Goal: Task Accomplishment & Management: Manage account settings

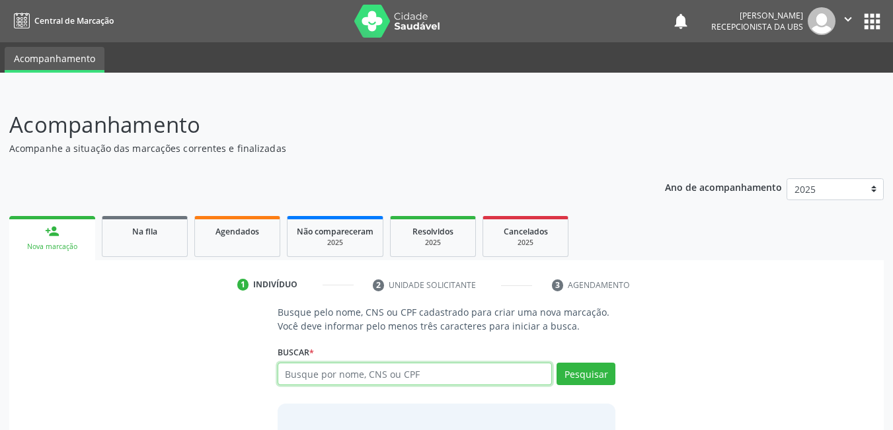
scroll to position [38, 0]
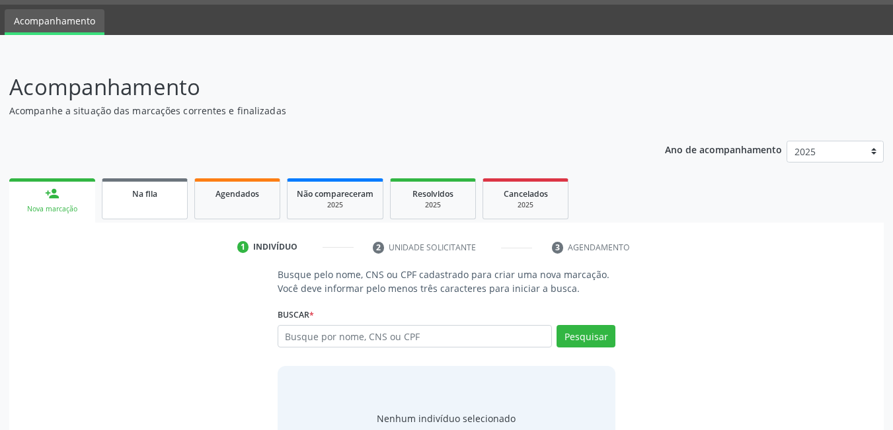
drag, startPoint x: 172, startPoint y: 213, endPoint x: 171, endPoint y: 194, distance: 19.2
click at [172, 213] on link "Na fila" at bounding box center [145, 198] width 86 height 41
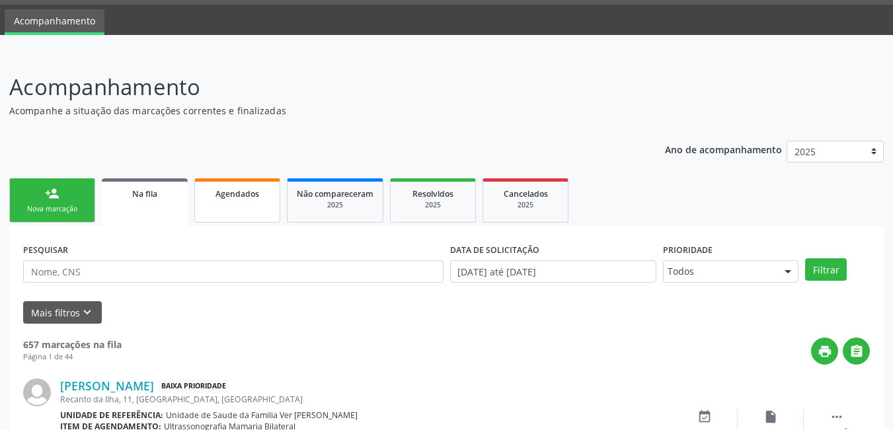
click at [240, 203] on link "Agendados" at bounding box center [237, 200] width 86 height 44
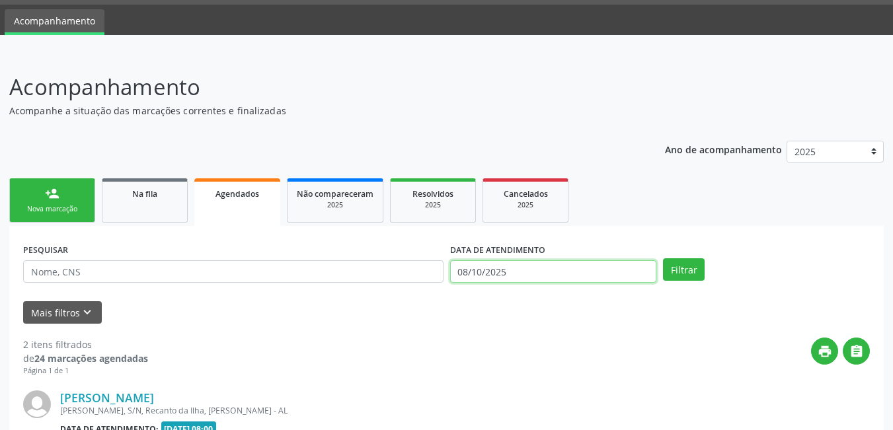
click at [548, 280] on input "08/10/2025" at bounding box center [553, 271] width 207 height 22
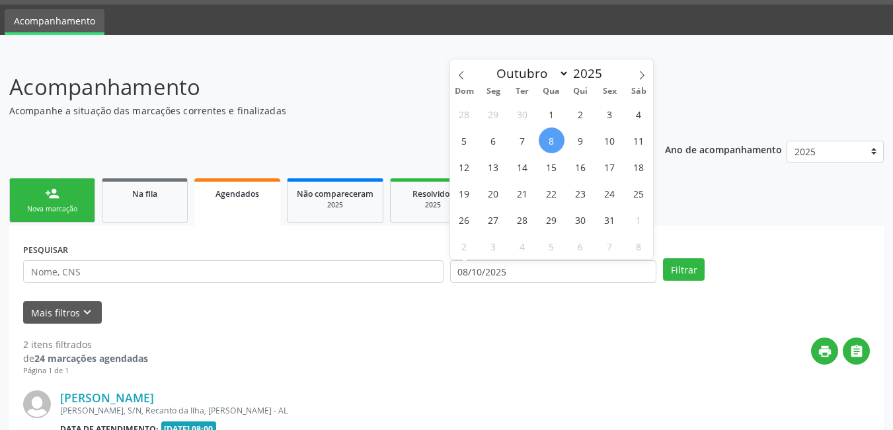
click at [558, 139] on span "8" at bounding box center [552, 141] width 26 height 26
type input "08/10/2025"
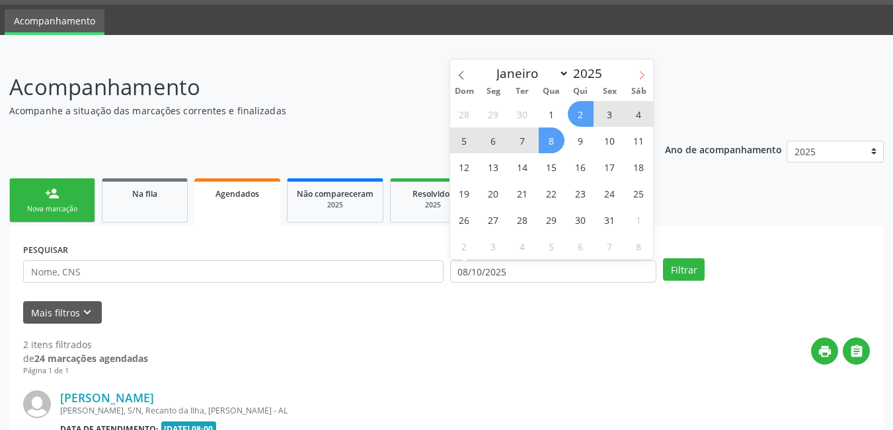
click at [640, 71] on icon at bounding box center [641, 75] width 9 height 9
select select "10"
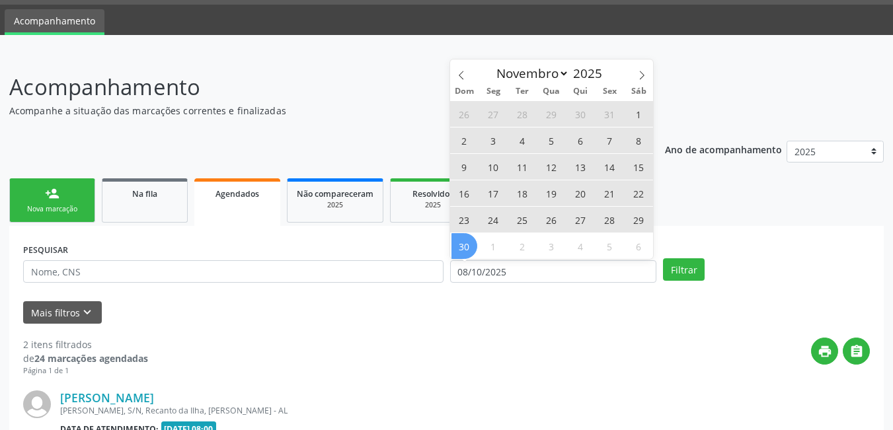
click at [466, 247] on span "30" at bounding box center [464, 246] width 26 height 26
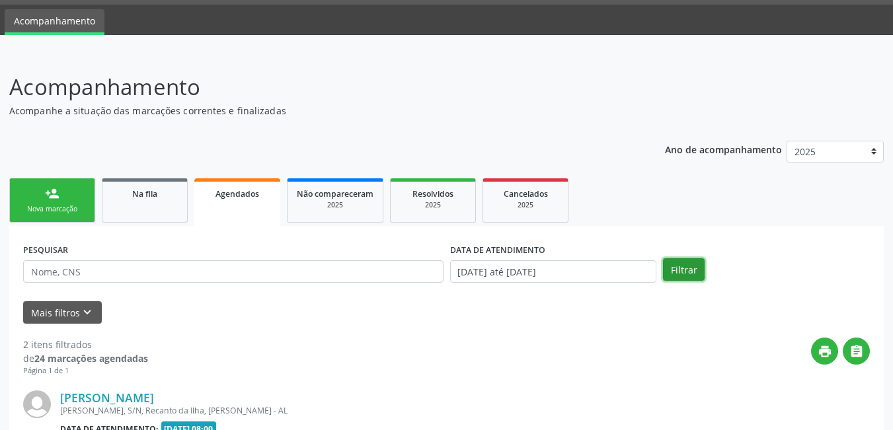
click at [668, 266] on button "Filtrar" at bounding box center [684, 269] width 42 height 22
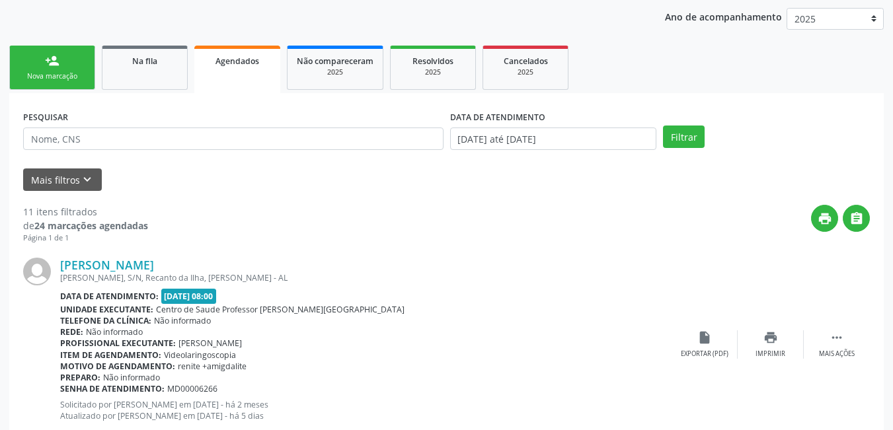
scroll to position [170, 0]
click at [74, 66] on link "person_add Nova marcação" at bounding box center [52, 68] width 86 height 44
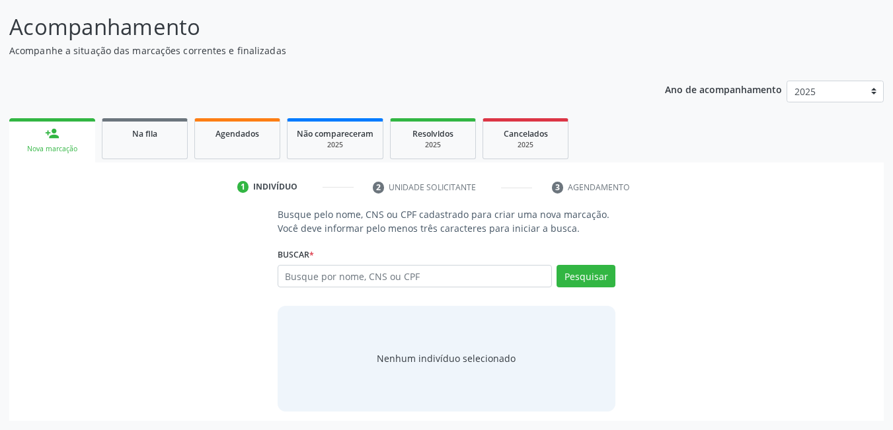
scroll to position [98, 0]
click at [243, 147] on link "Agendados" at bounding box center [237, 138] width 86 height 41
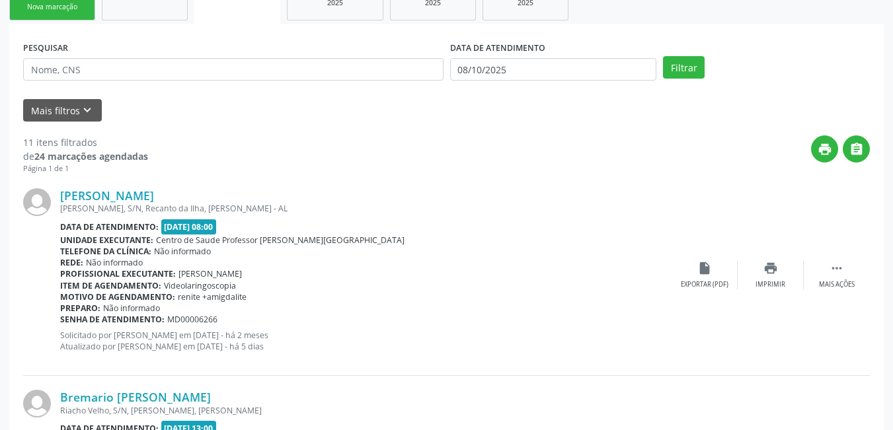
scroll to position [74, 0]
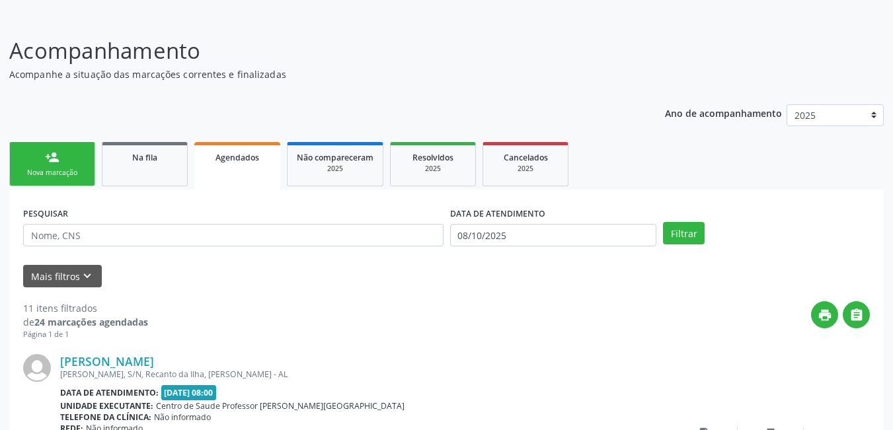
click at [54, 162] on div "person_add" at bounding box center [52, 157] width 15 height 15
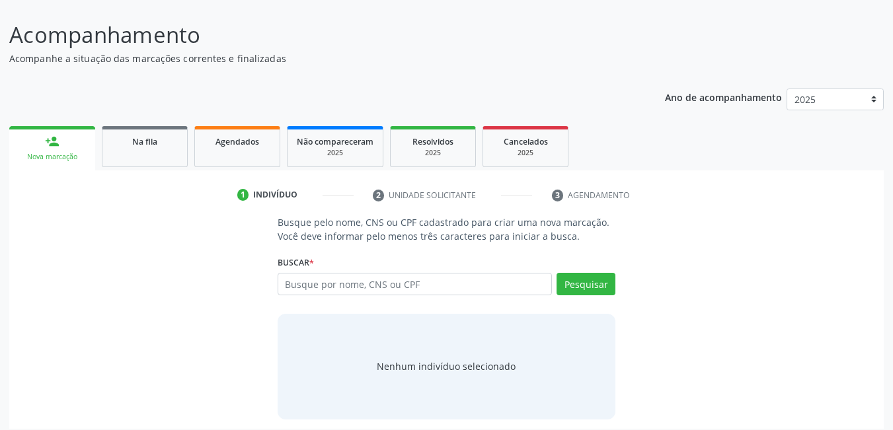
scroll to position [98, 0]
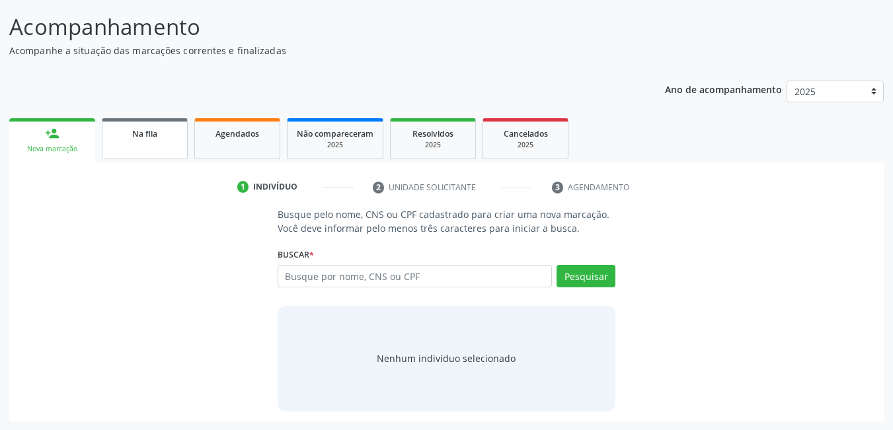
click at [147, 137] on span "Na fila" at bounding box center [144, 133] width 25 height 11
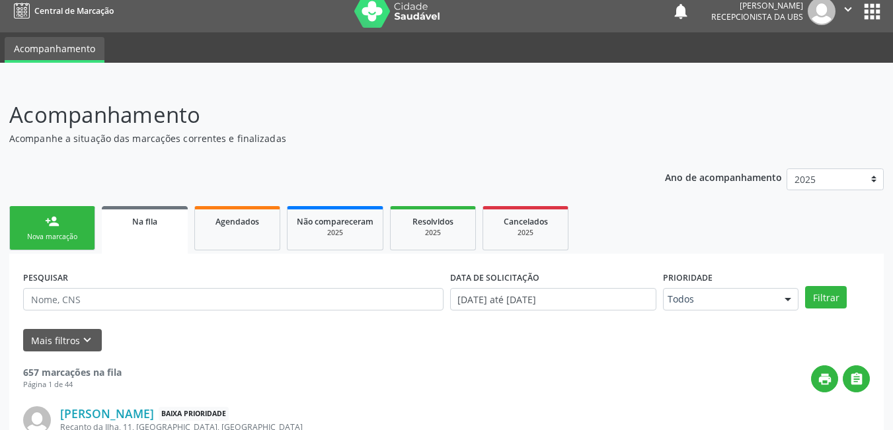
scroll to position [0, 0]
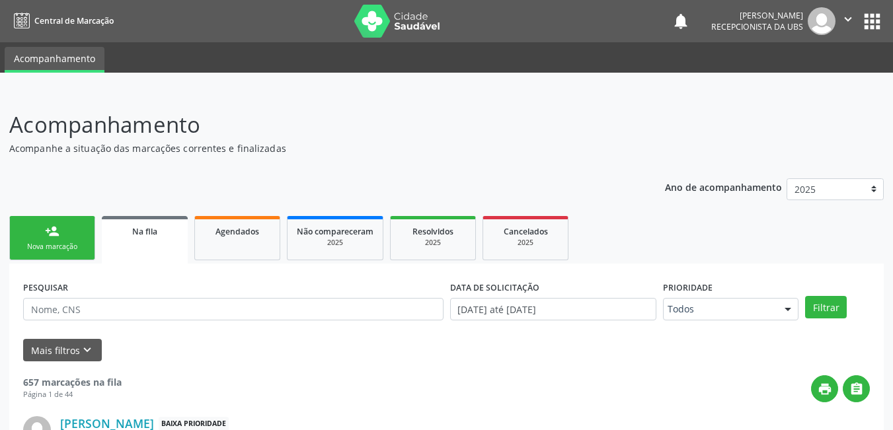
click at [65, 245] on div "Nova marcação" at bounding box center [52, 247] width 66 height 10
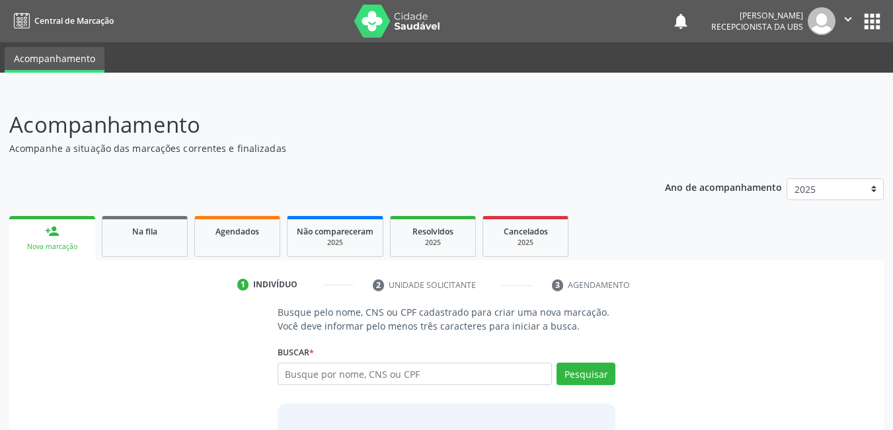
click at [601, 150] on p "Acompanhe a situação das marcações correntes e finalizadas" at bounding box center [315, 148] width 612 height 14
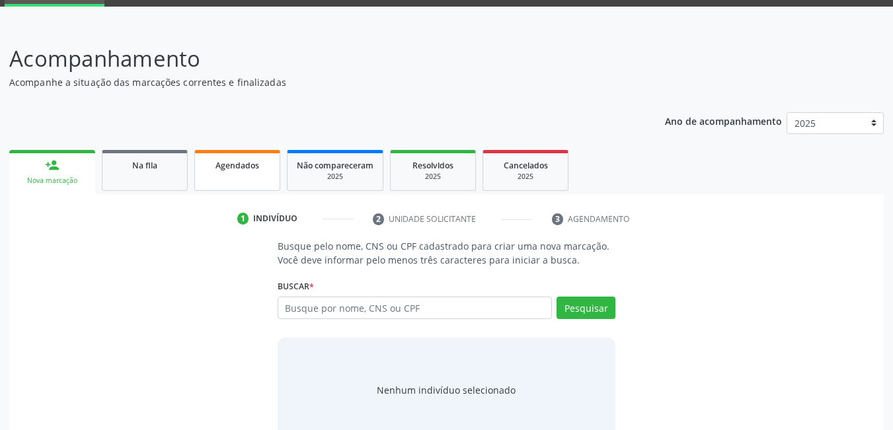
click at [234, 170] on span "Agendados" at bounding box center [237, 165] width 44 height 11
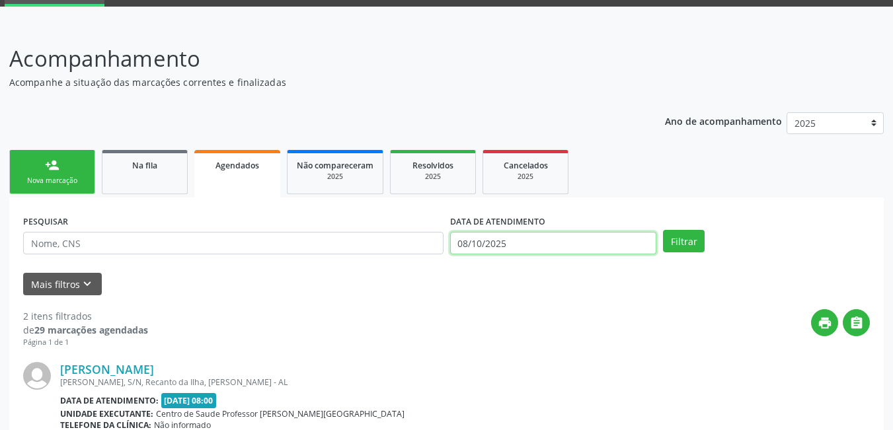
click at [578, 246] on input "08/10/2025" at bounding box center [553, 243] width 207 height 22
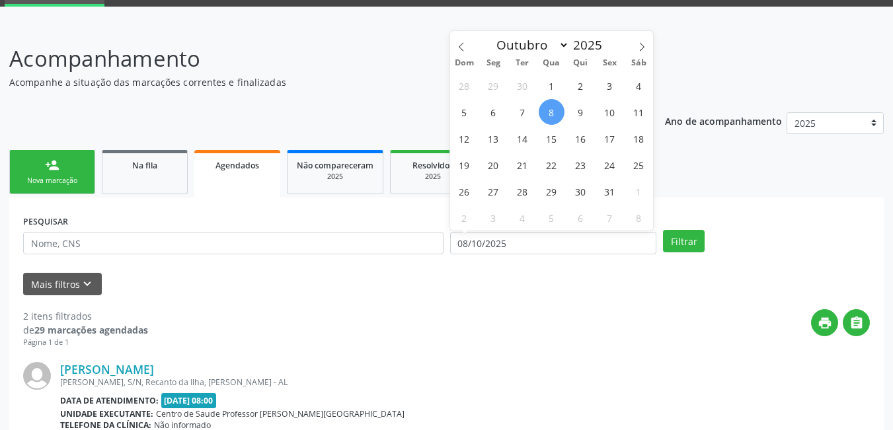
click at [552, 114] on span "8" at bounding box center [552, 112] width 26 height 26
type input "08/10/2025"
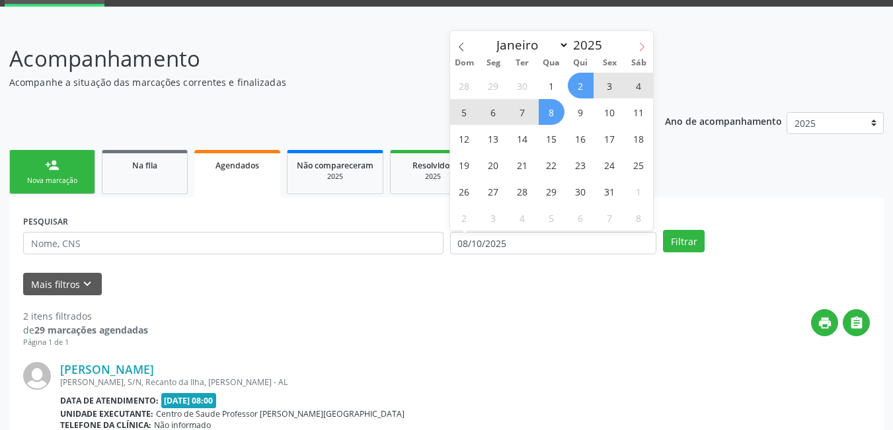
click at [650, 48] on span at bounding box center [641, 42] width 22 height 22
select select "10"
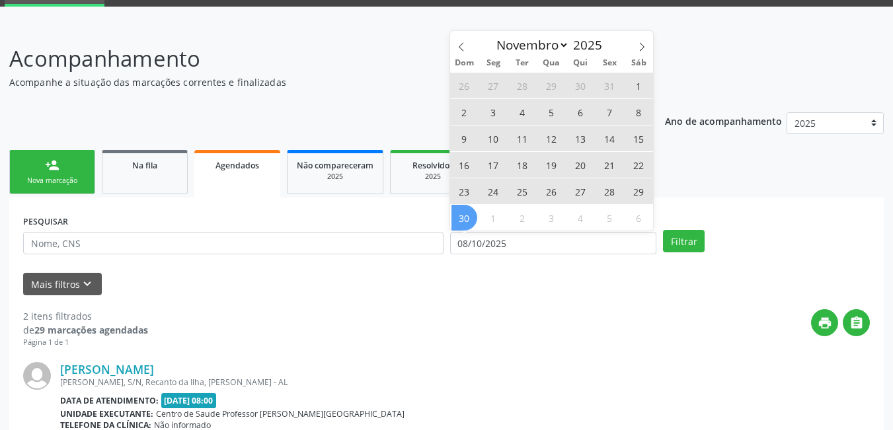
drag, startPoint x: 464, startPoint y: 217, endPoint x: 479, endPoint y: 211, distance: 16.6
click at [464, 217] on span "30" at bounding box center [464, 218] width 26 height 26
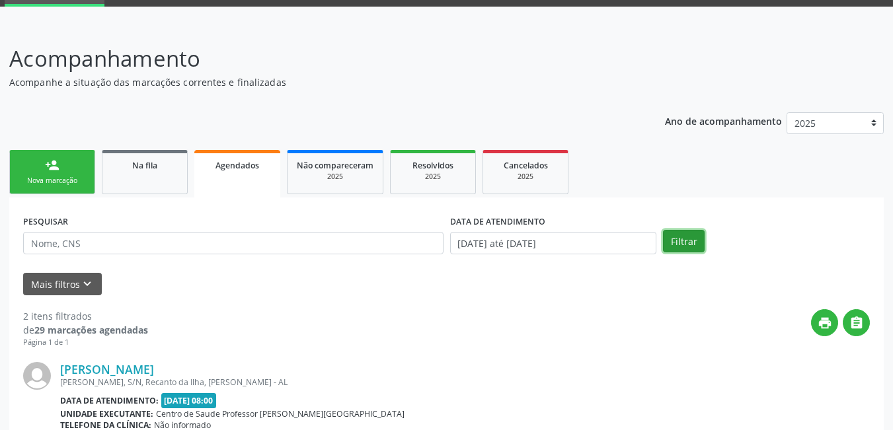
click at [686, 239] on button "Filtrar" at bounding box center [684, 241] width 42 height 22
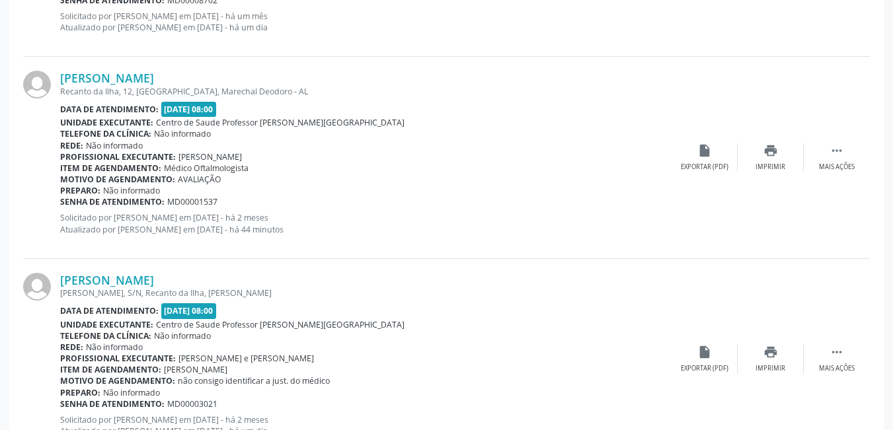
scroll to position [3100, 0]
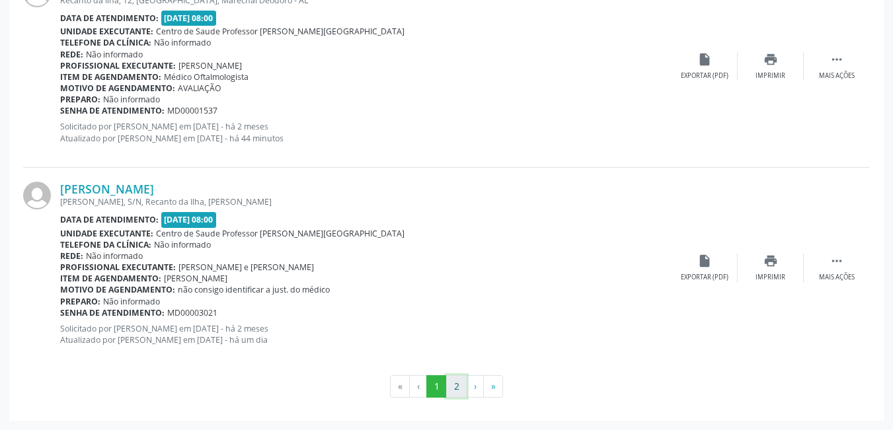
click at [457, 392] on button "2" at bounding box center [456, 386] width 20 height 22
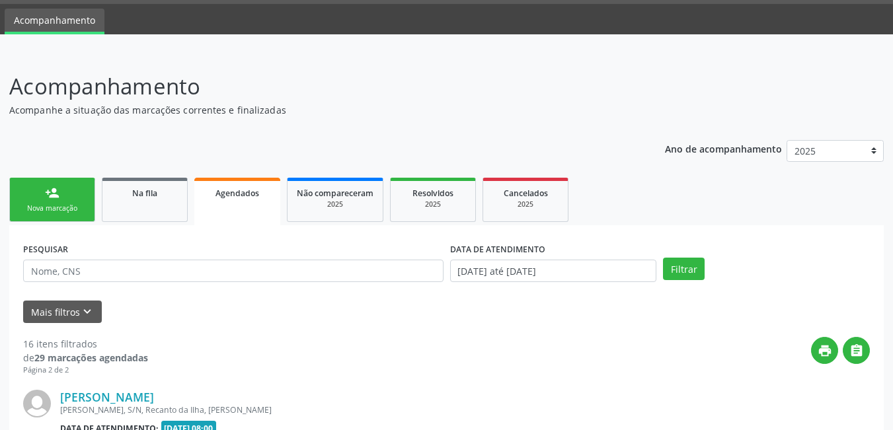
scroll to position [247, 0]
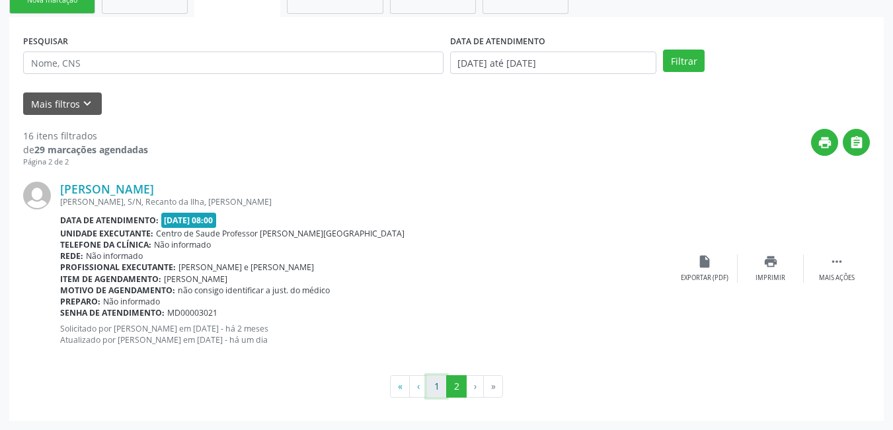
click at [441, 389] on button "1" at bounding box center [436, 386] width 20 height 22
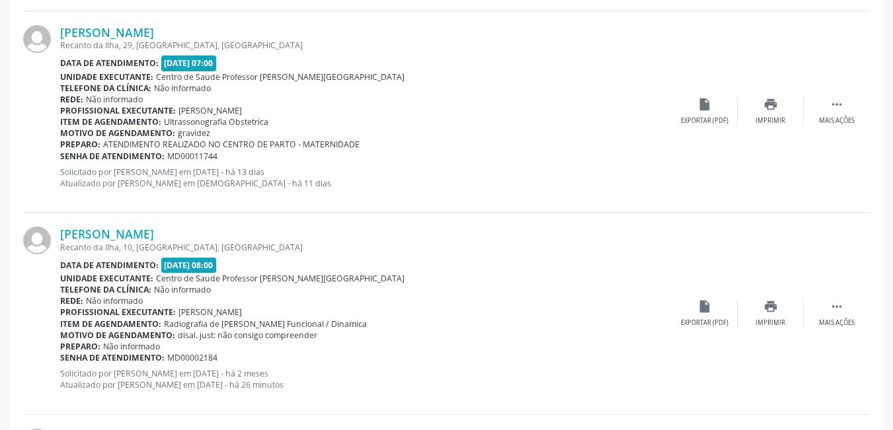
scroll to position [1238, 0]
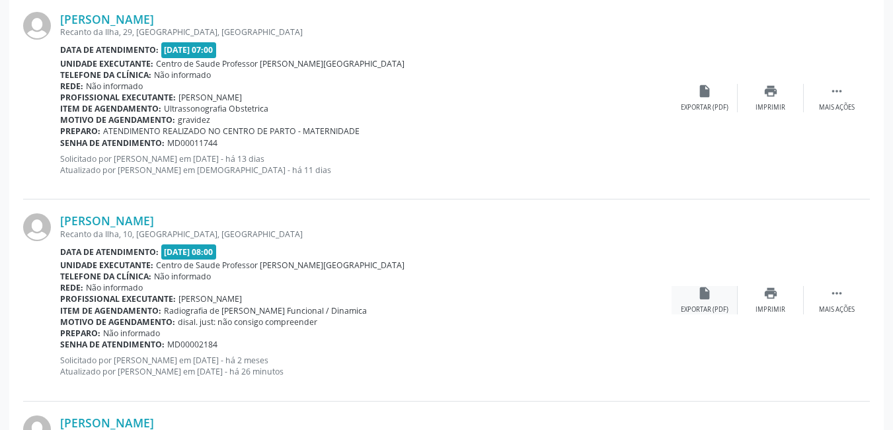
click at [714, 297] on div "insert_drive_file Exportar (PDF)" at bounding box center [704, 300] width 66 height 28
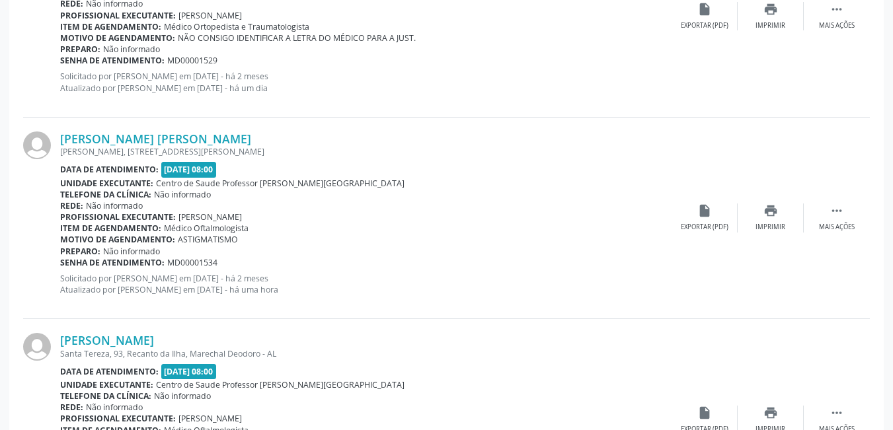
scroll to position [2163, 0]
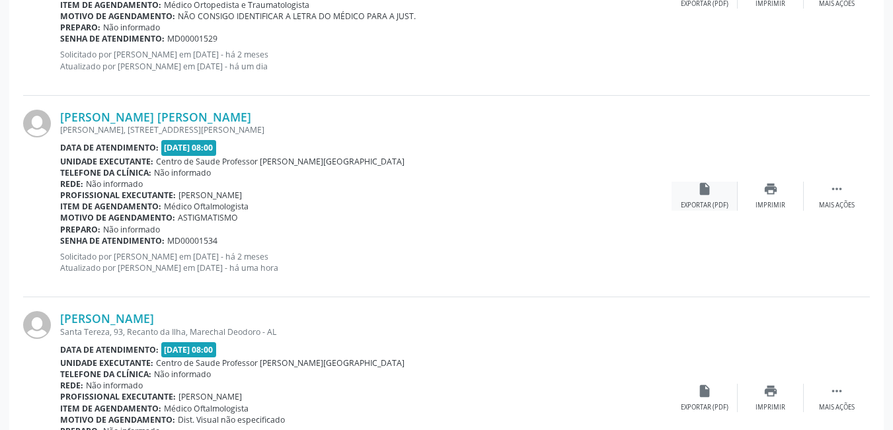
click at [696, 190] on div "insert_drive_file Exportar (PDF)" at bounding box center [704, 196] width 66 height 28
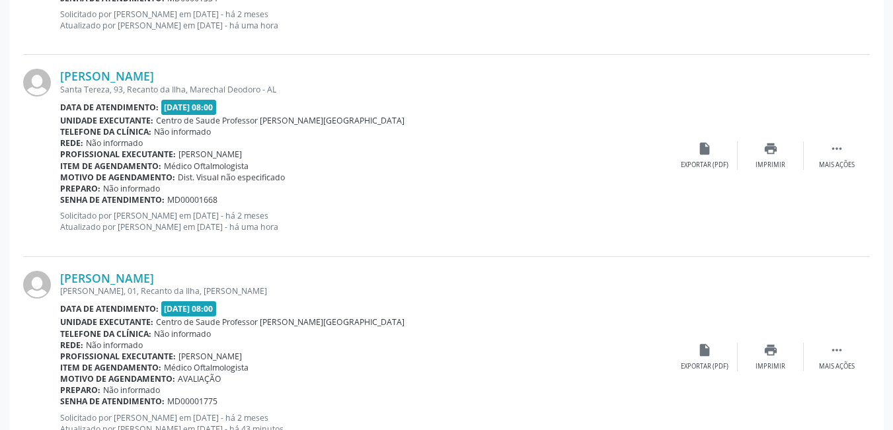
scroll to position [2427, 0]
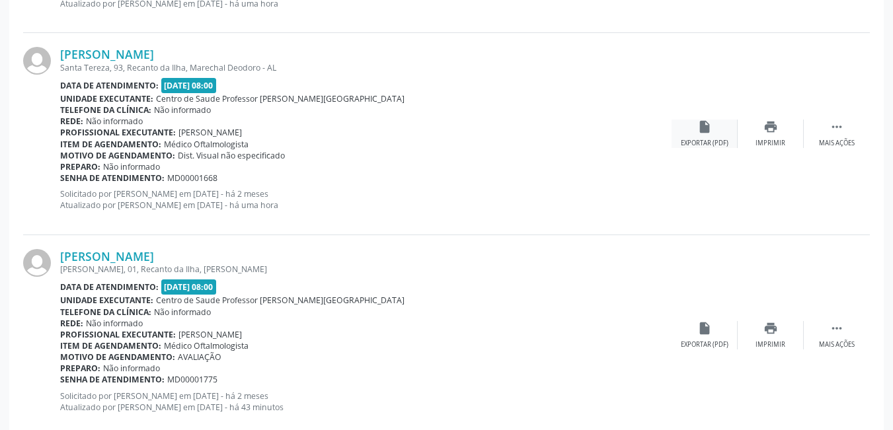
click at [706, 131] on icon "insert_drive_file" at bounding box center [704, 127] width 15 height 15
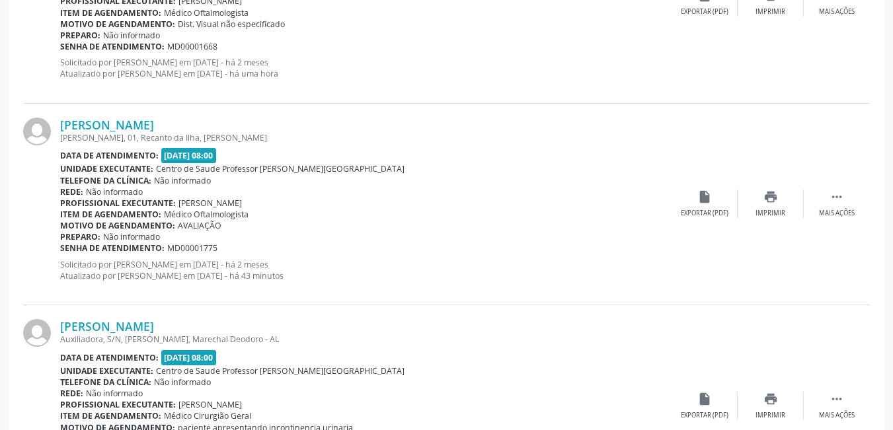
scroll to position [2560, 0]
click at [710, 204] on icon "insert_drive_file" at bounding box center [704, 196] width 15 height 15
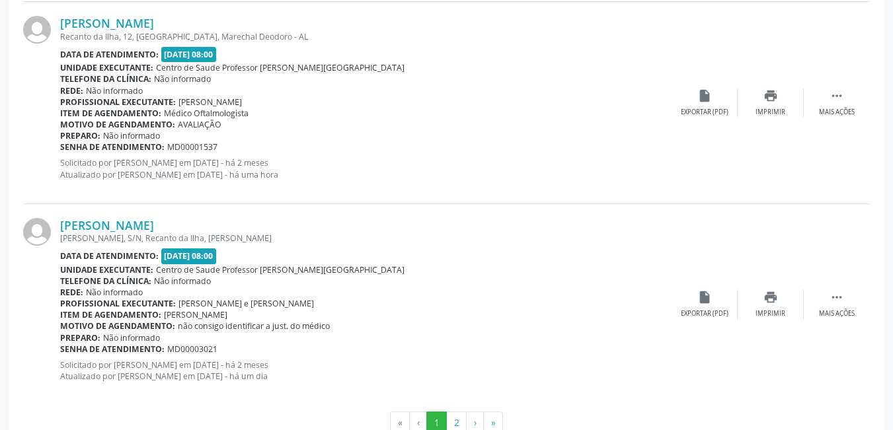
scroll to position [3088, 0]
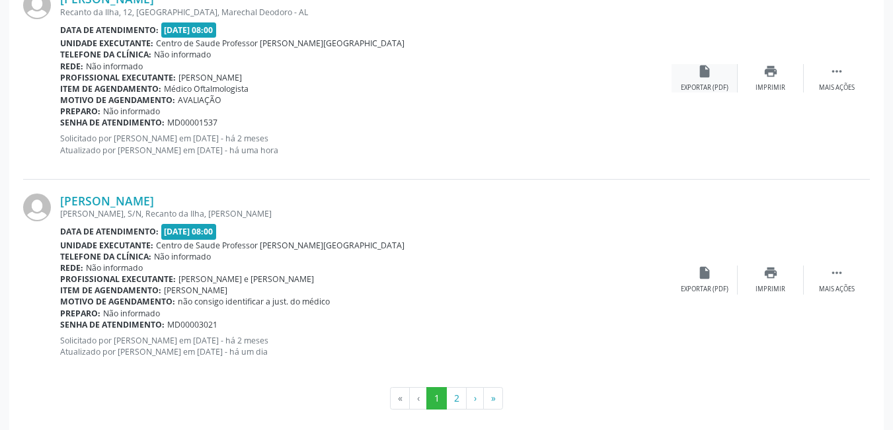
click at [691, 79] on div "insert_drive_file Exportar (PDF)" at bounding box center [704, 78] width 66 height 28
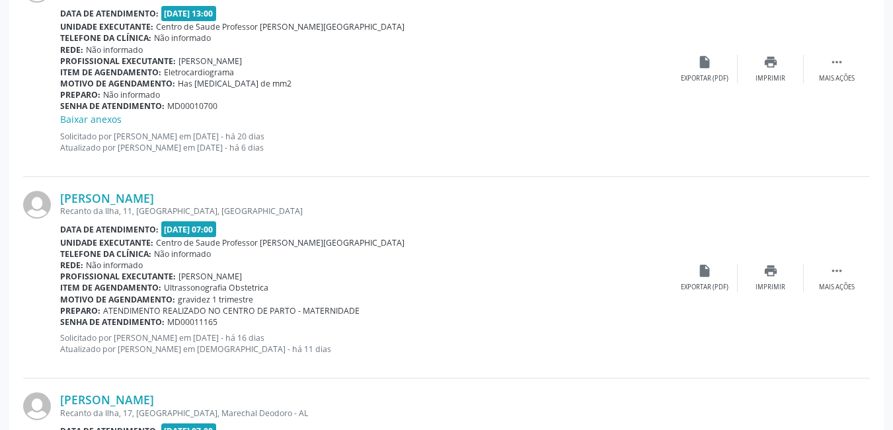
scroll to position [457, 0]
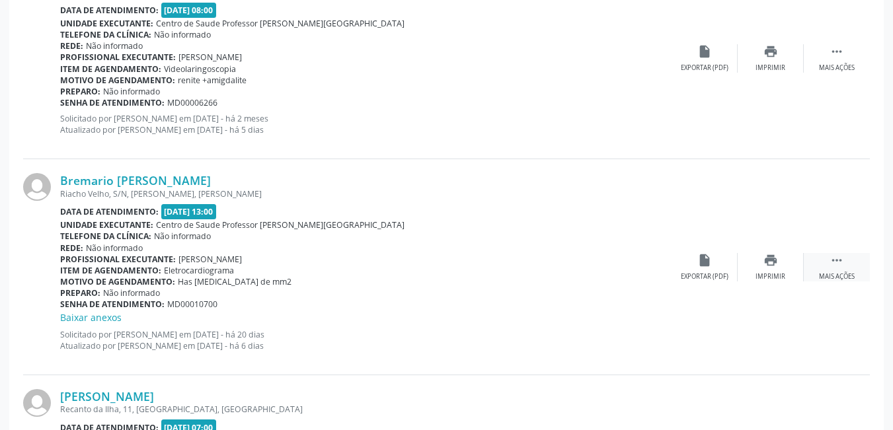
click at [834, 258] on icon "" at bounding box center [836, 260] width 15 height 15
click at [572, 264] on icon "insert_drive_file" at bounding box center [572, 260] width 15 height 15
